Goal: Navigation & Orientation: Find specific page/section

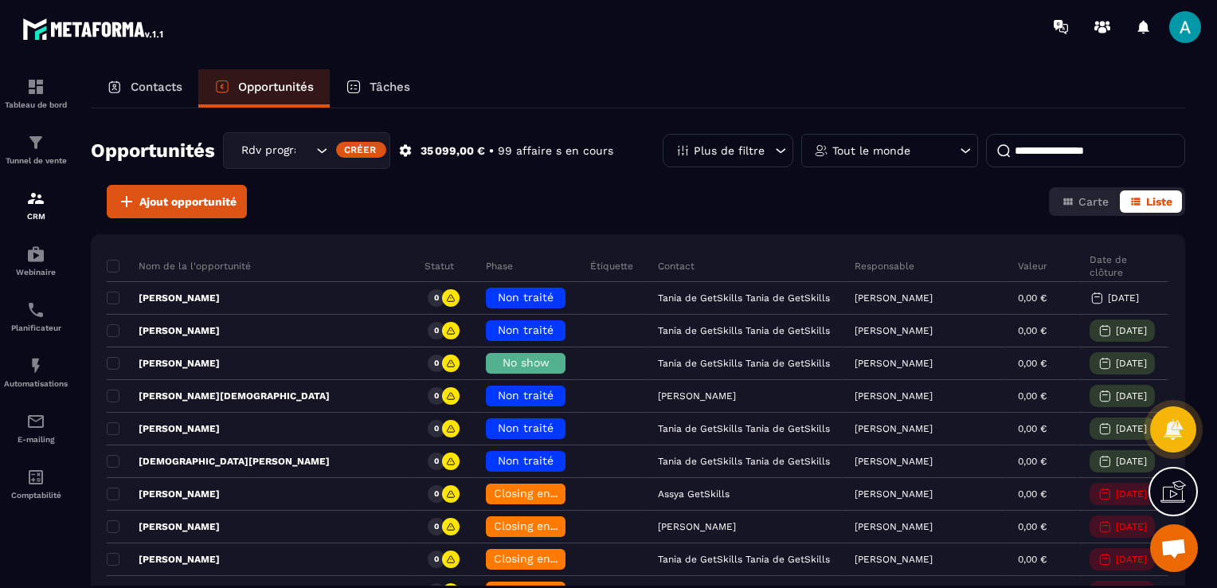
click at [1187, 31] on span at bounding box center [1186, 27] width 32 height 32
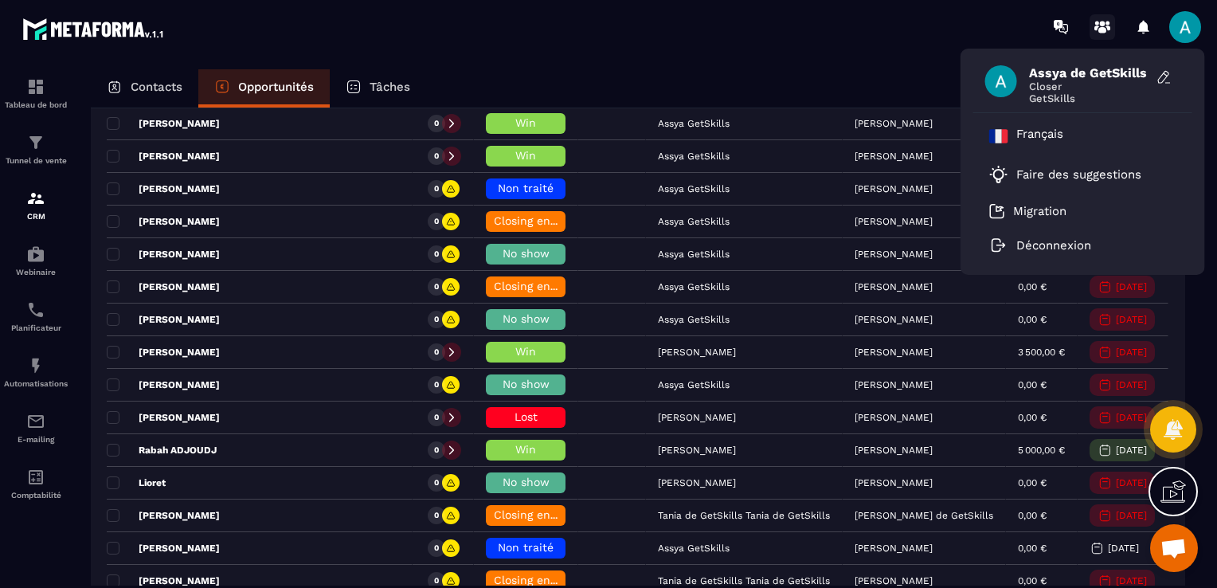
click at [1106, 29] on icon at bounding box center [1103, 30] width 8 height 6
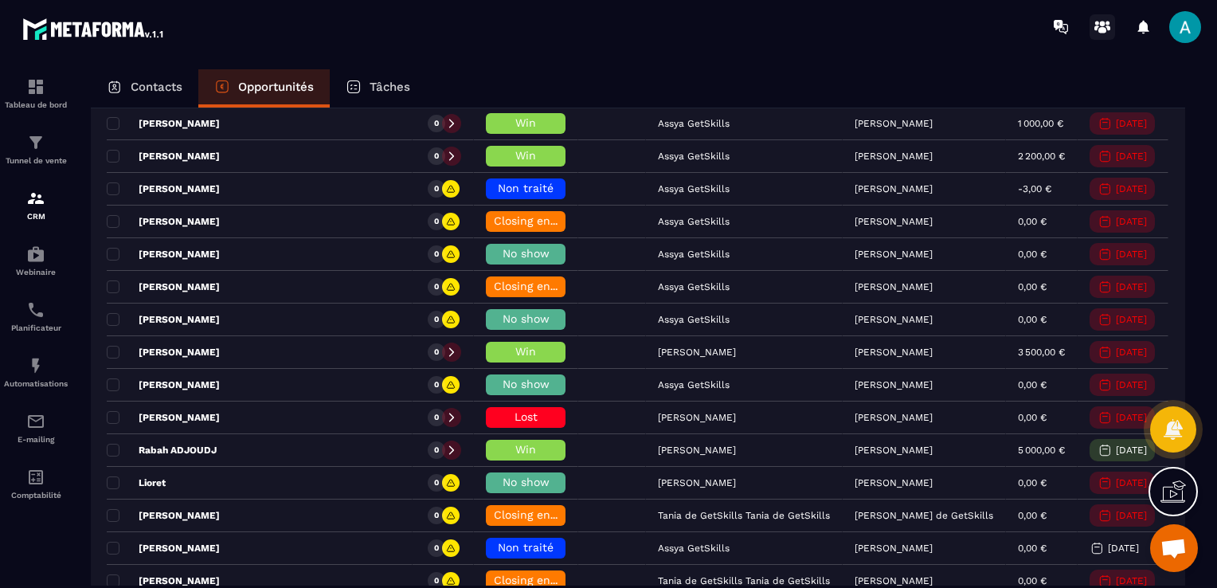
click at [1102, 22] on circle at bounding box center [1103, 24] width 6 height 6
click at [1189, 26] on span at bounding box center [1186, 27] width 32 height 32
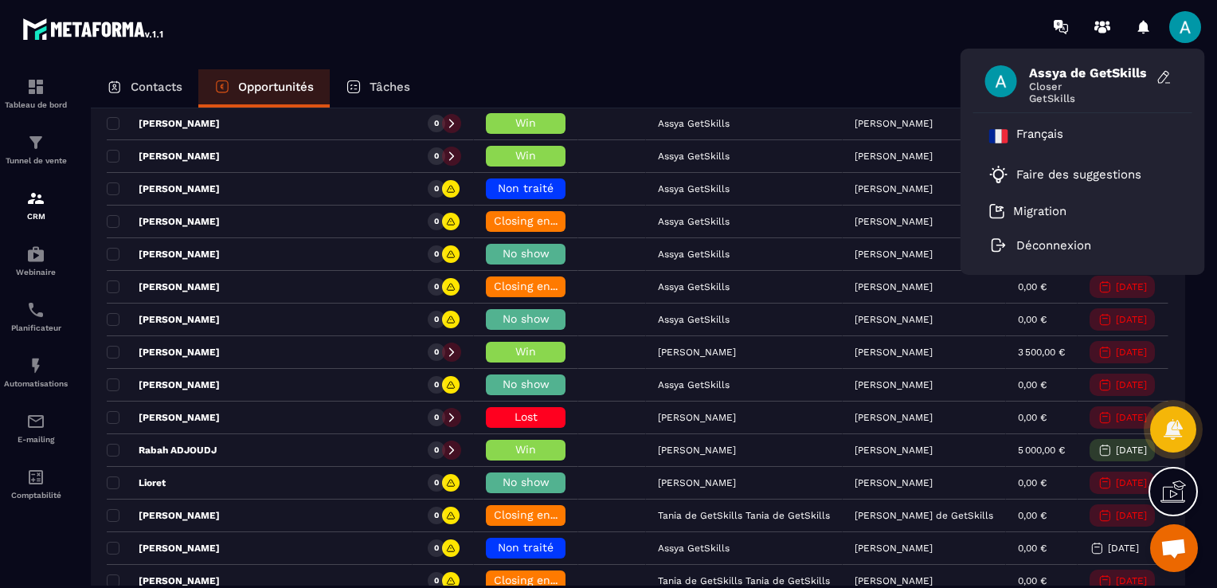
click at [912, 79] on div "Contacts Opportunités Tâches" at bounding box center [638, 88] width 1095 height 38
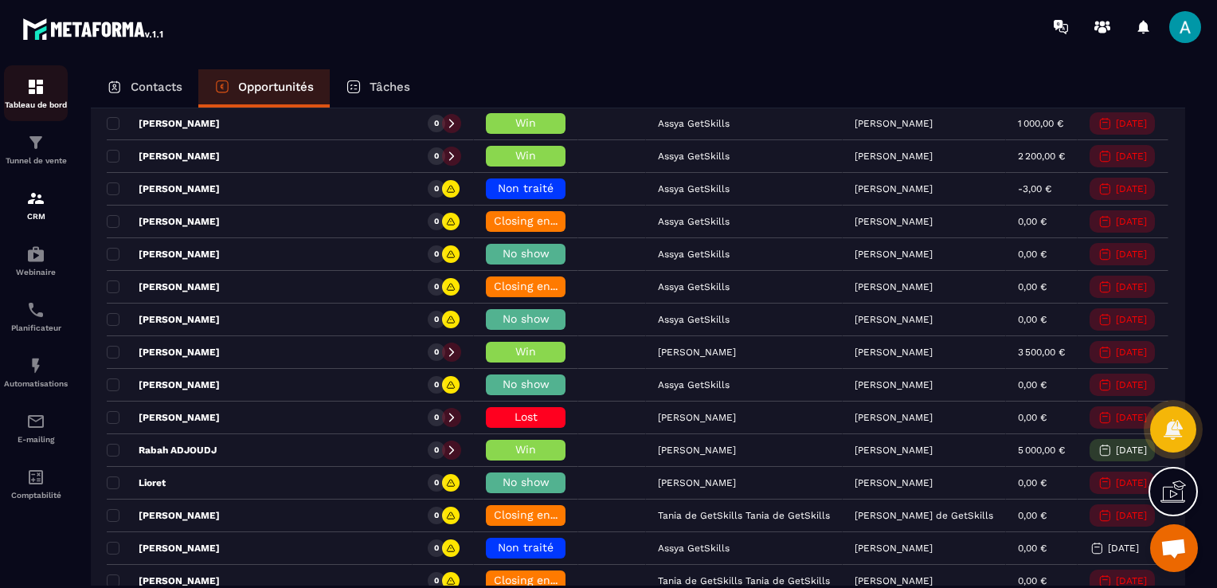
click at [34, 95] on img at bounding box center [35, 86] width 19 height 19
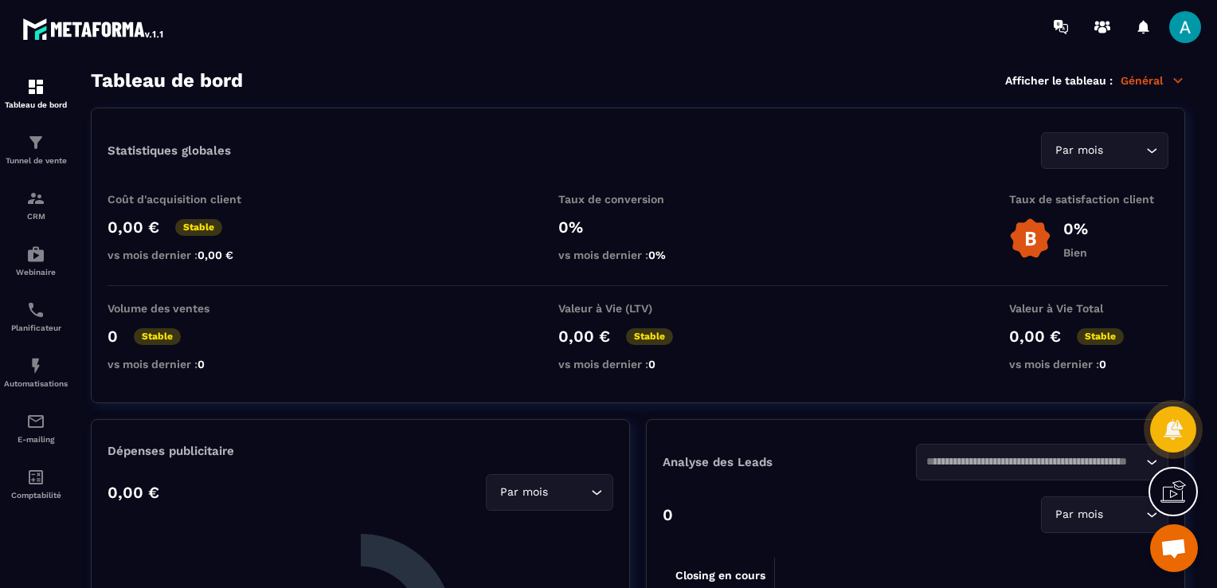
click at [1179, 37] on span at bounding box center [1186, 27] width 32 height 32
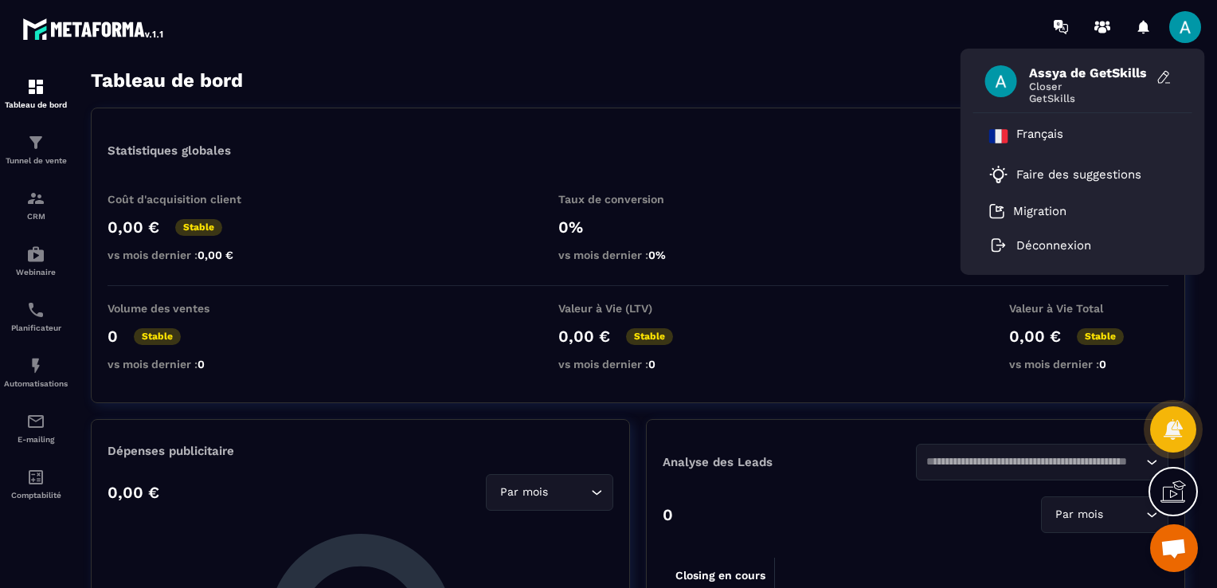
click at [1092, 67] on span "Assya de GetSkills" at bounding box center [1089, 72] width 120 height 15
click at [1169, 77] on icon at bounding box center [1165, 77] width 16 height 16
click at [1159, 71] on icon at bounding box center [1165, 77] width 16 height 16
click at [1010, 76] on span at bounding box center [1002, 81] width 32 height 32
click at [1159, 77] on icon at bounding box center [1165, 77] width 16 height 16
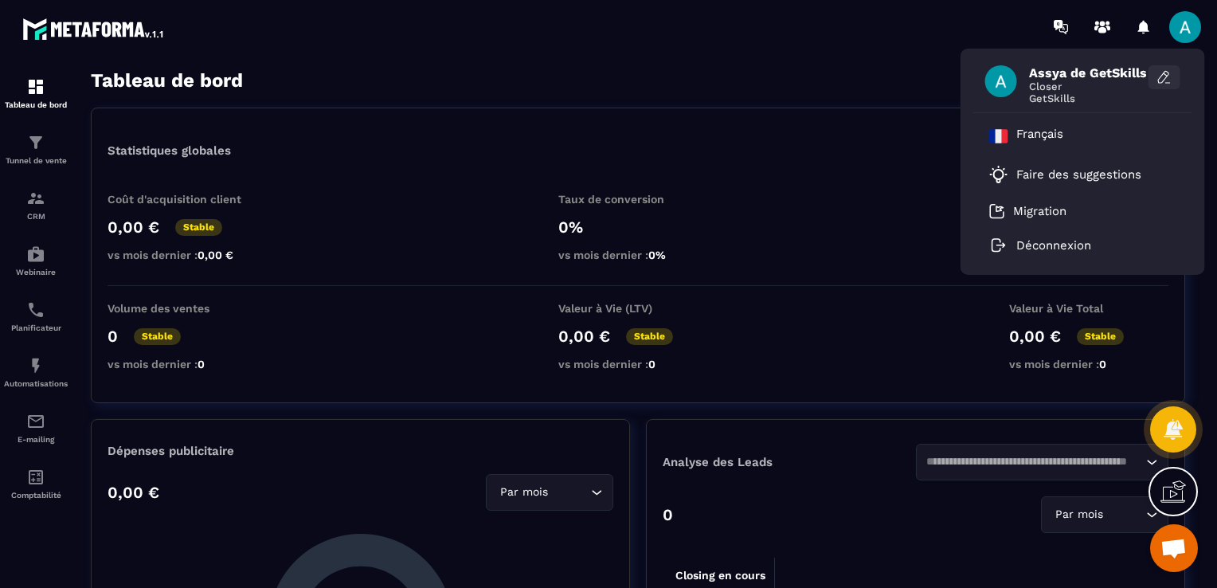
click at [1163, 72] on icon at bounding box center [1164, 77] width 10 height 12
click at [1155, 81] on button at bounding box center [1165, 77] width 32 height 24
click at [26, 91] on img at bounding box center [35, 86] width 19 height 19
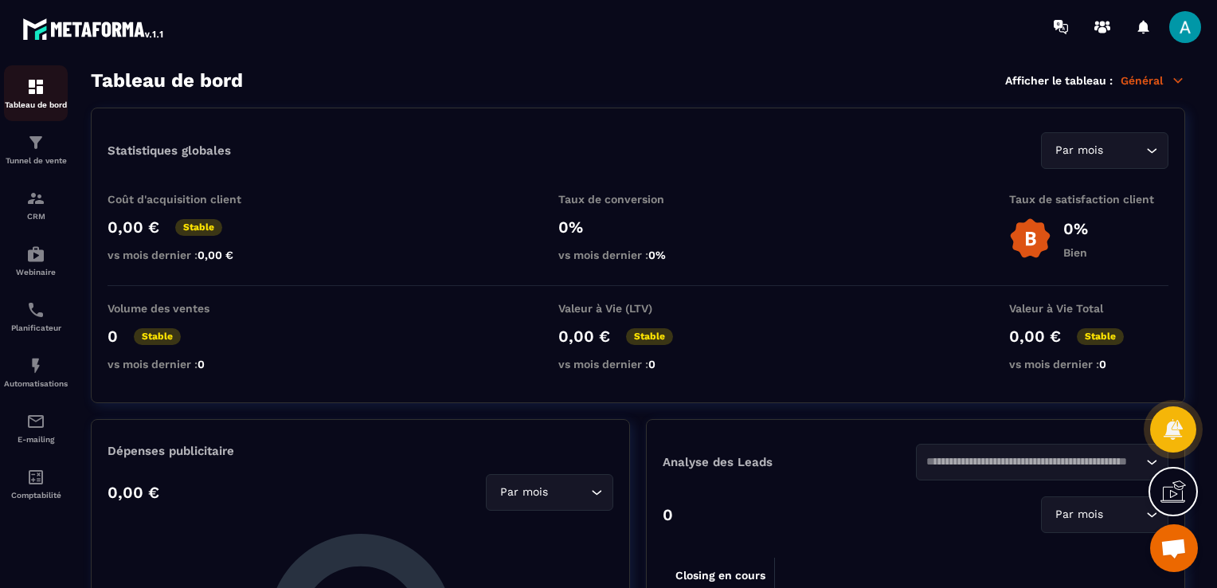
click at [26, 91] on img at bounding box center [35, 86] width 19 height 19
click at [38, 159] on p "Tunnel de vente" at bounding box center [36, 160] width 64 height 9
